Goal: Information Seeking & Learning: Learn about a topic

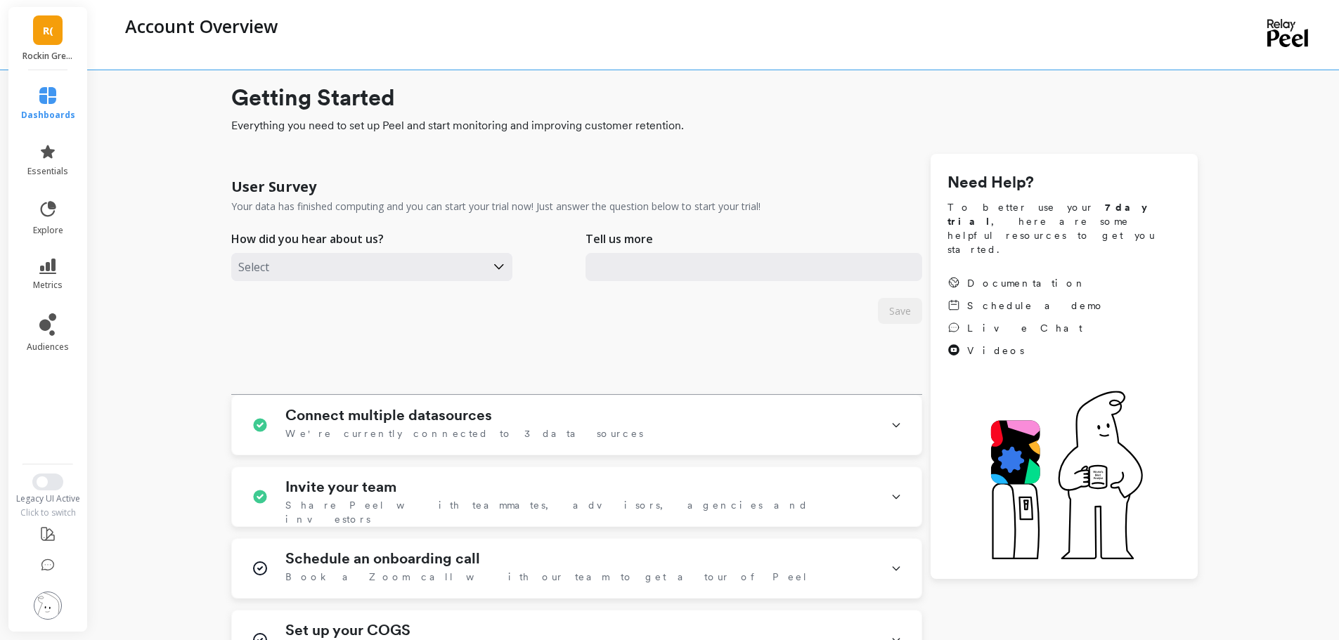
click at [487, 364] on div "User Survey Your data has finished computing and you can start your trial now! …" at bounding box center [576, 281] width 691 height 227
click at [53, 272] on icon at bounding box center [47, 266] width 17 height 15
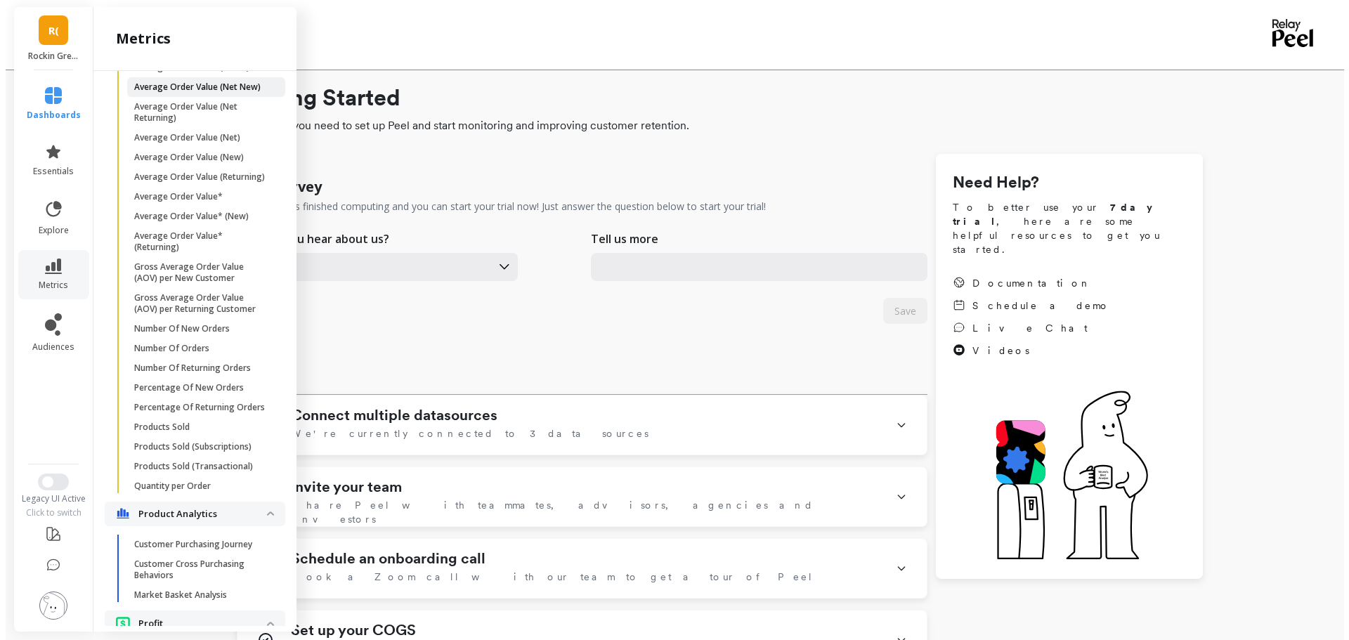
scroll to position [1259, 0]
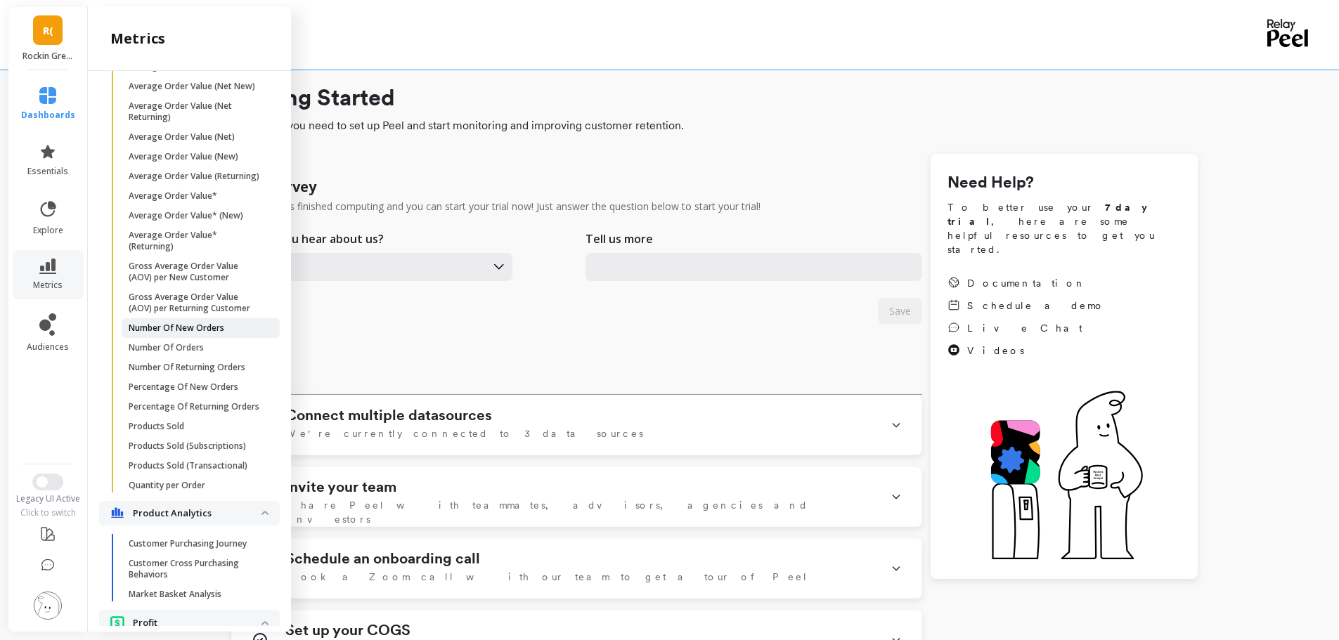
click at [178, 334] on p "Number Of New Orders" at bounding box center [177, 328] width 96 height 11
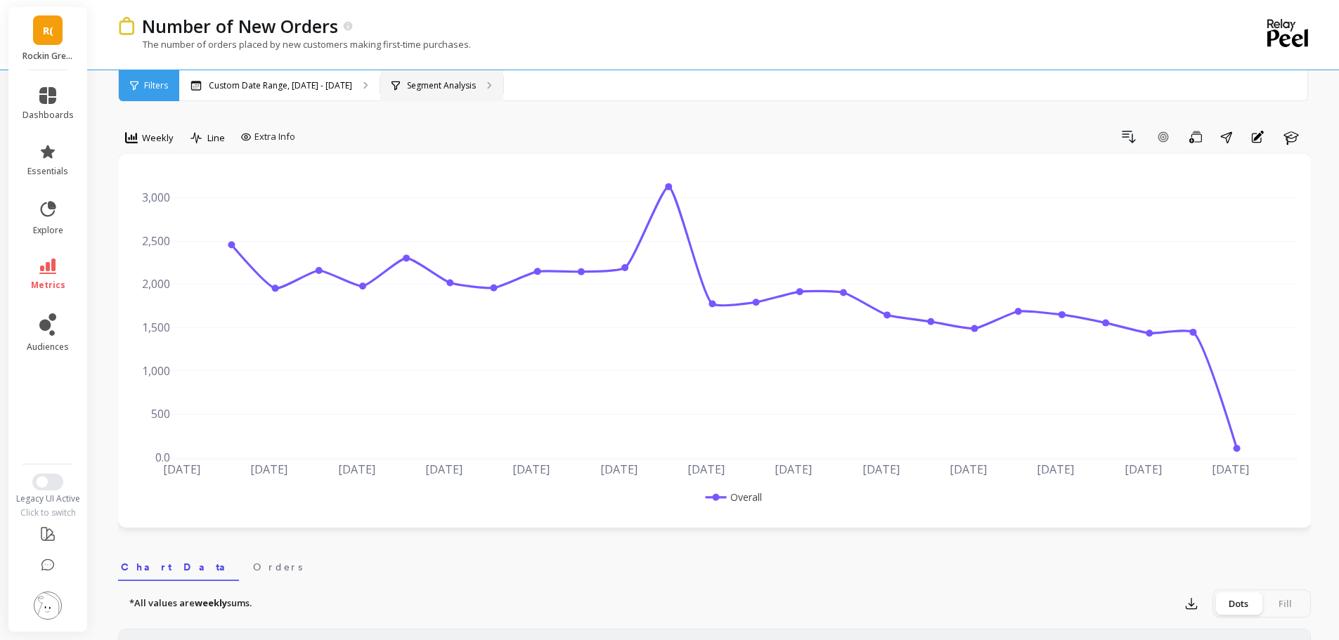
click at [429, 87] on p "Segment Analysis" at bounding box center [441, 85] width 69 height 11
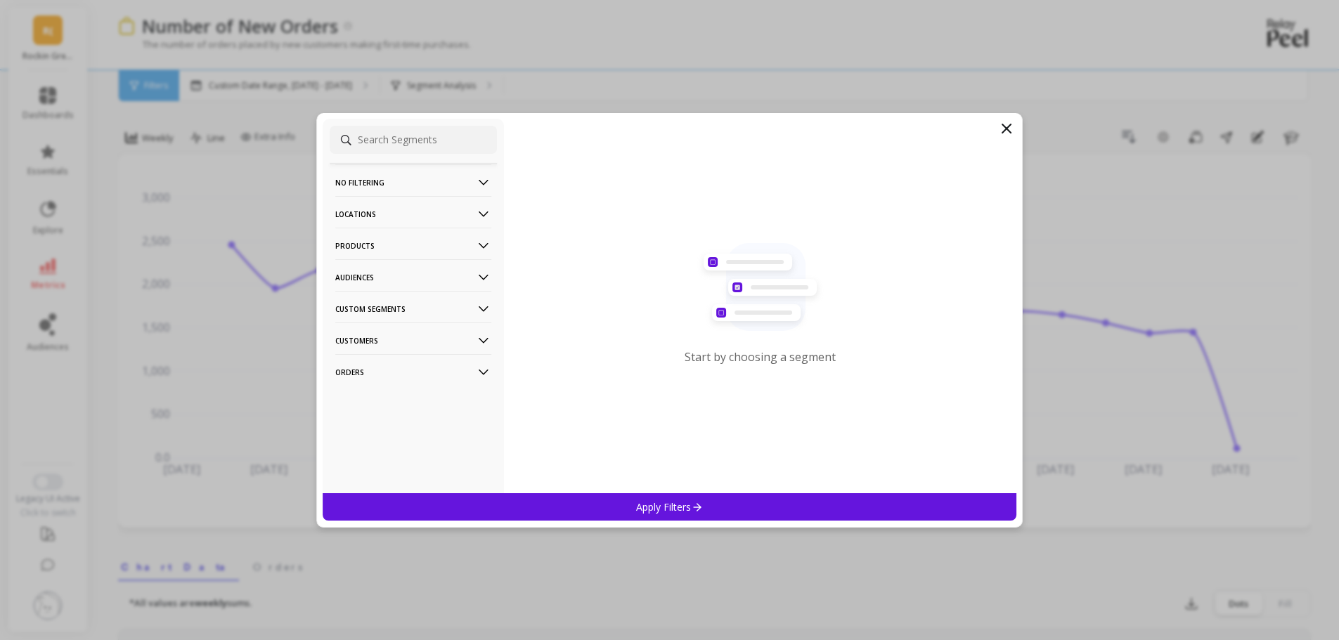
click at [413, 242] on p "Products" at bounding box center [413, 246] width 156 height 36
click at [353, 272] on p "ASIN" at bounding box center [347, 272] width 20 height 13
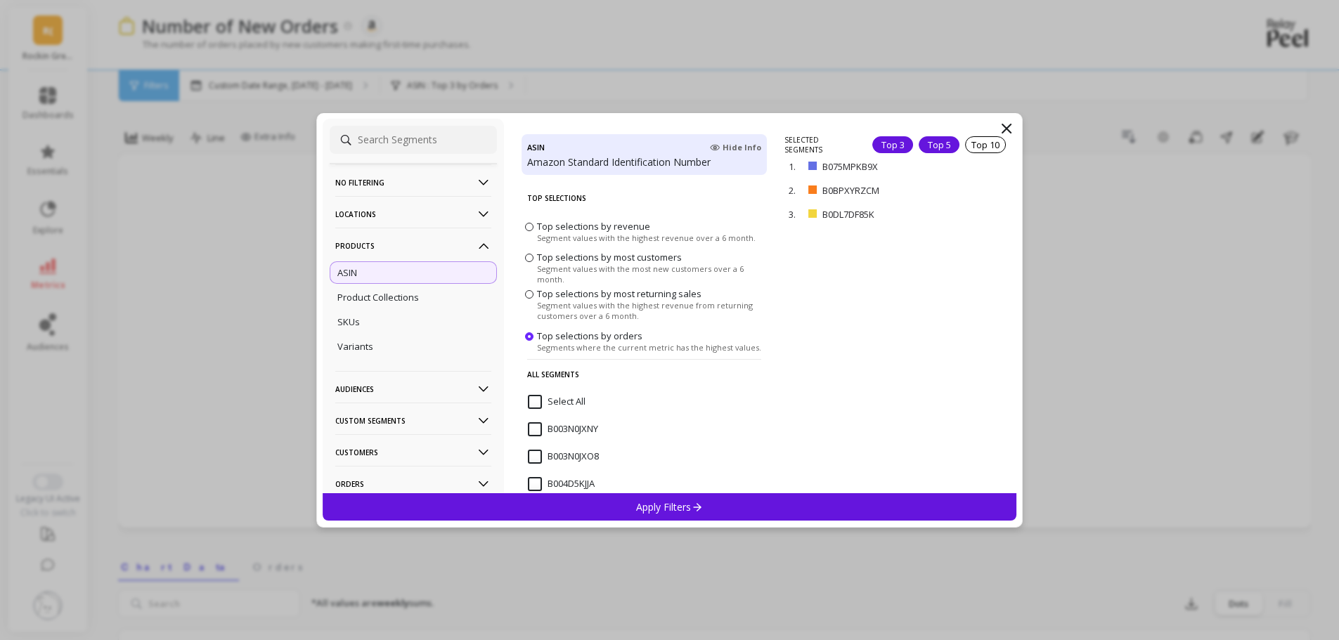
click at [932, 143] on div "Top 5" at bounding box center [938, 144] width 41 height 17
click at [708, 504] on div "Apply Filters" at bounding box center [670, 506] width 694 height 27
